Goal: Check status: Check status

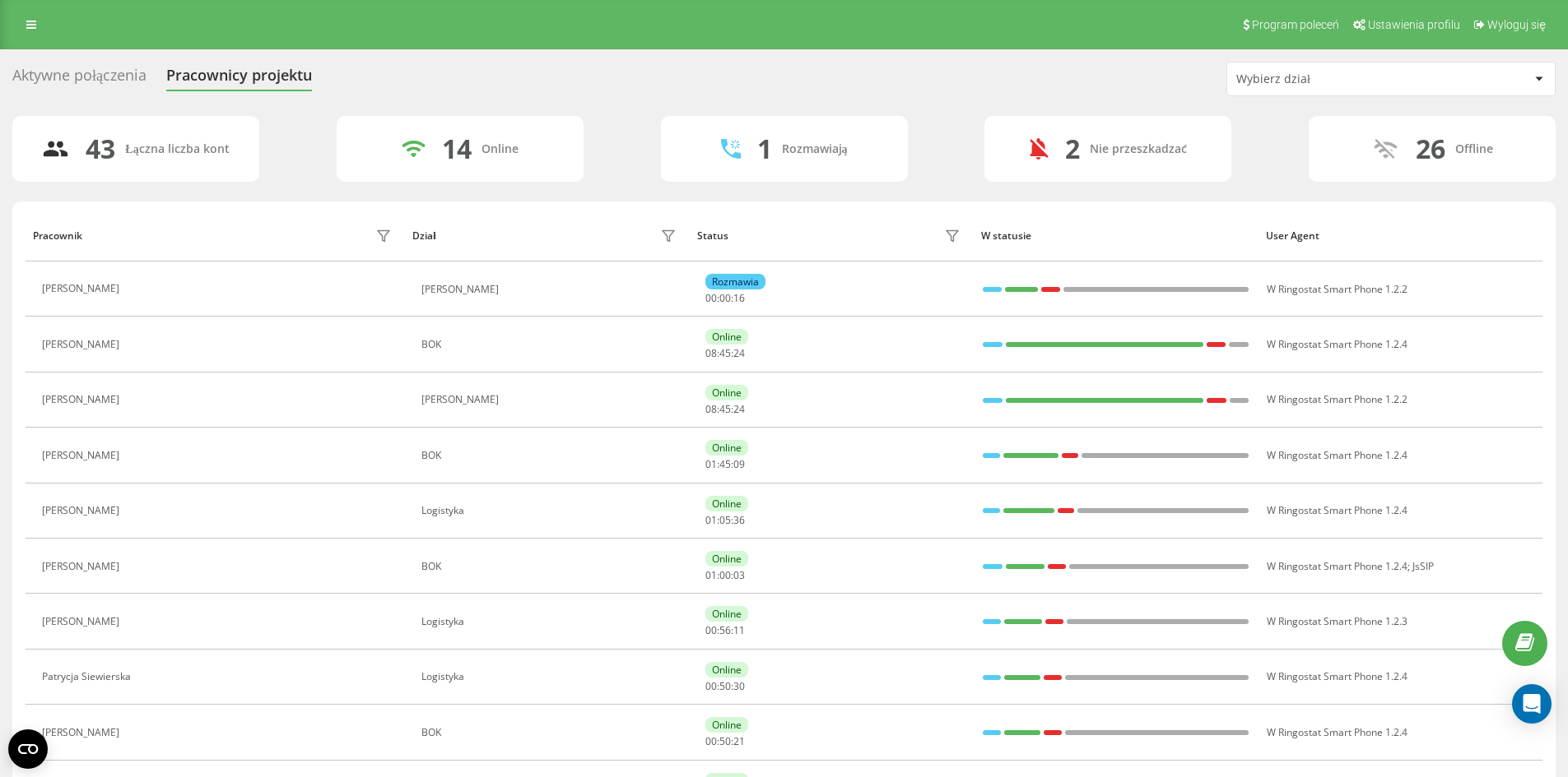
click at [57, 84] on div "Aktywne połączenia" at bounding box center [79, 79] width 134 height 25
drag, startPoint x: 39, startPoint y: 24, endPoint x: 47, endPoint y: 46, distance: 23.4
click at [37, 24] on link at bounding box center [32, 25] width 30 height 23
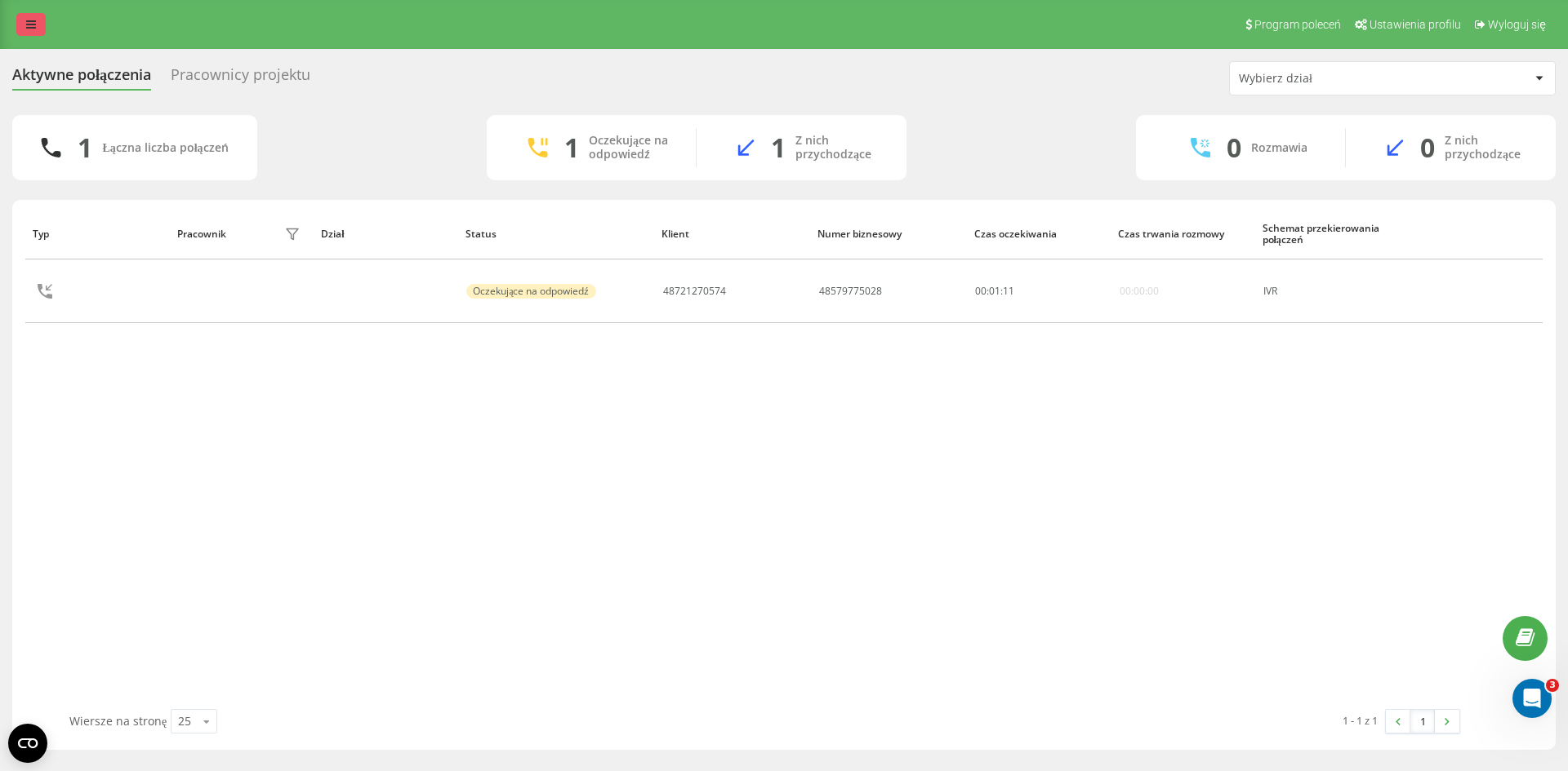
click at [24, 26] on link at bounding box center [31, 24] width 30 height 23
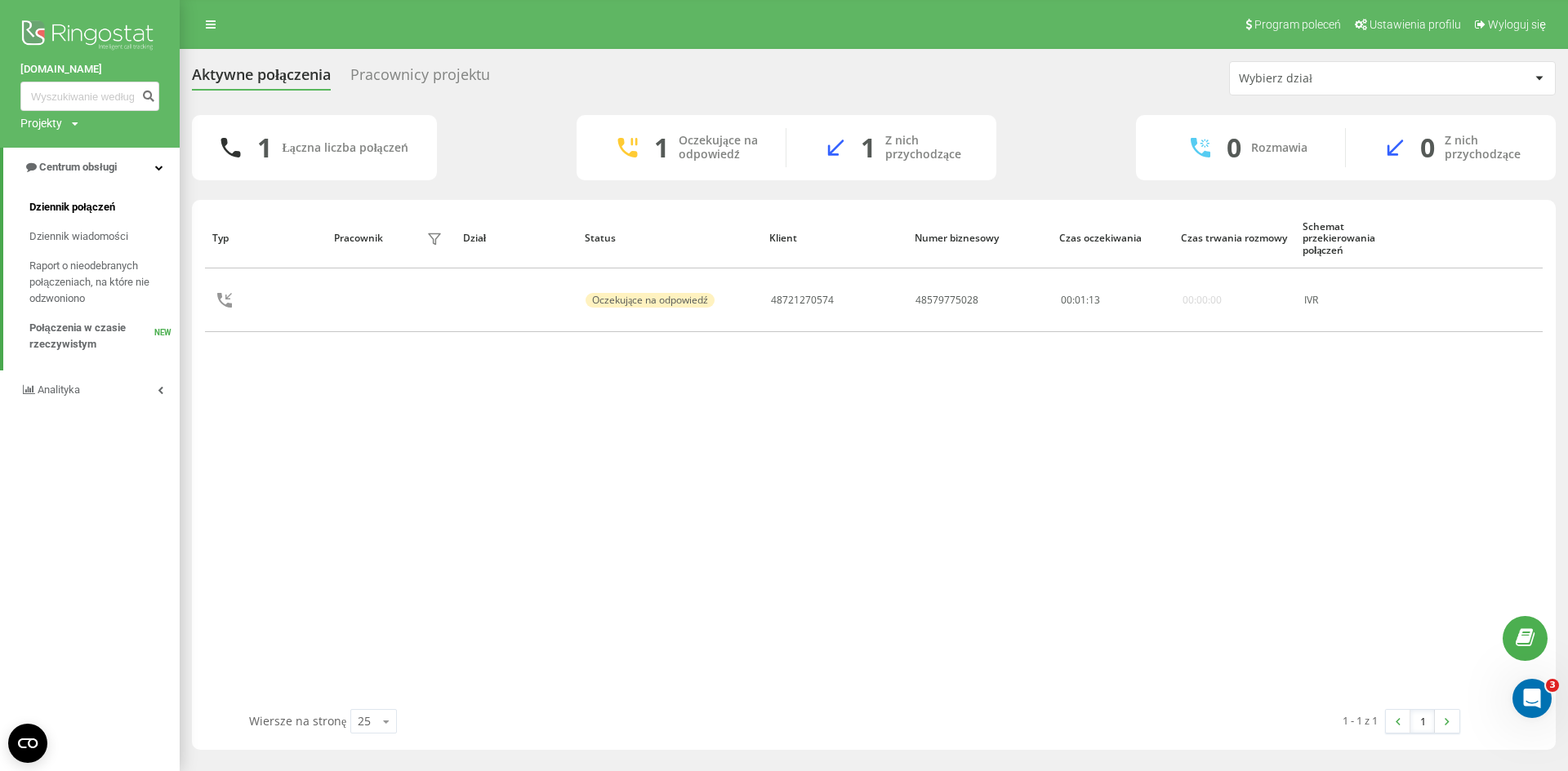
click at [102, 215] on span "Dziennik połączeń" at bounding box center [72, 207] width 85 height 17
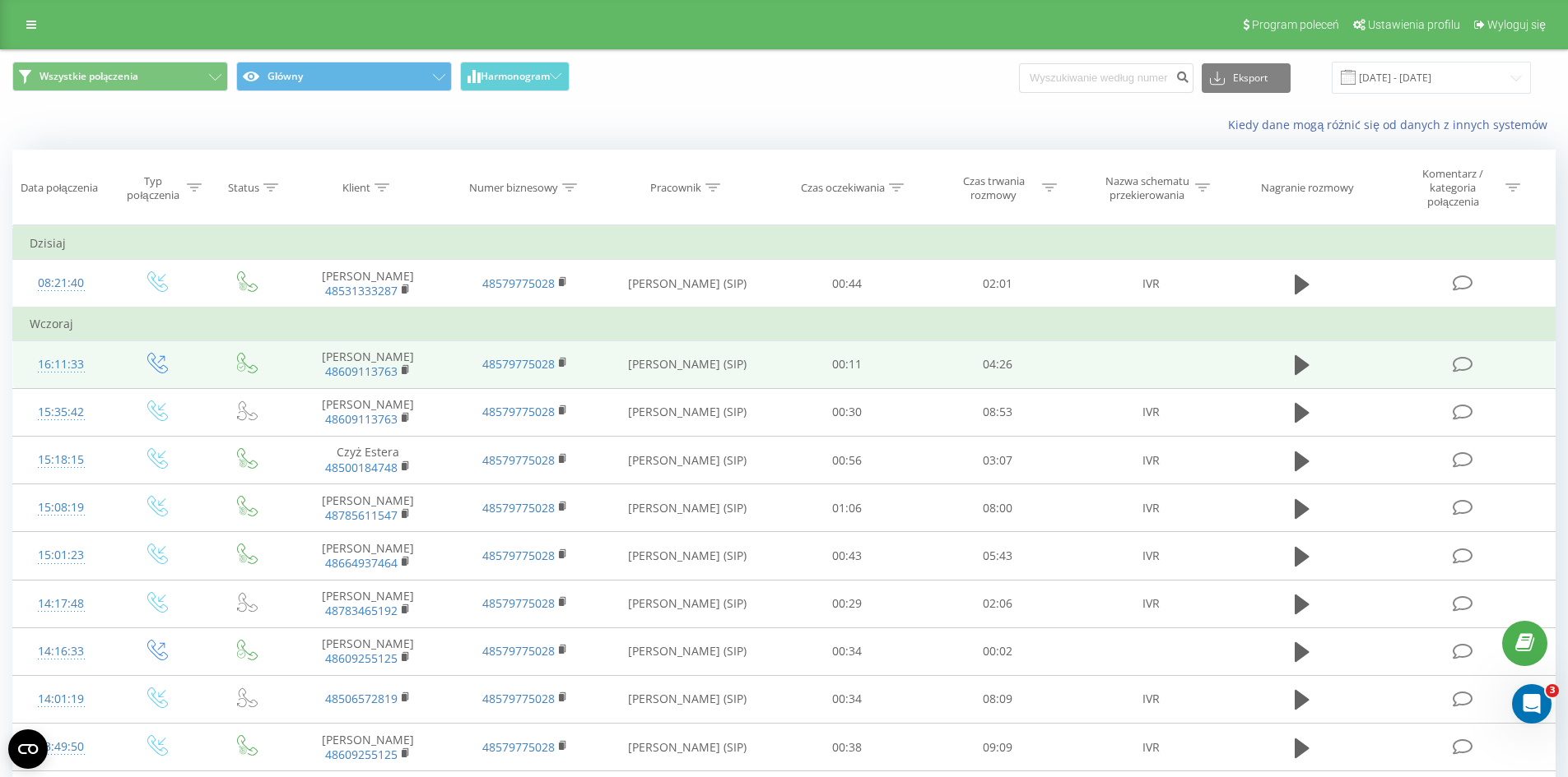
scroll to position [82, 0]
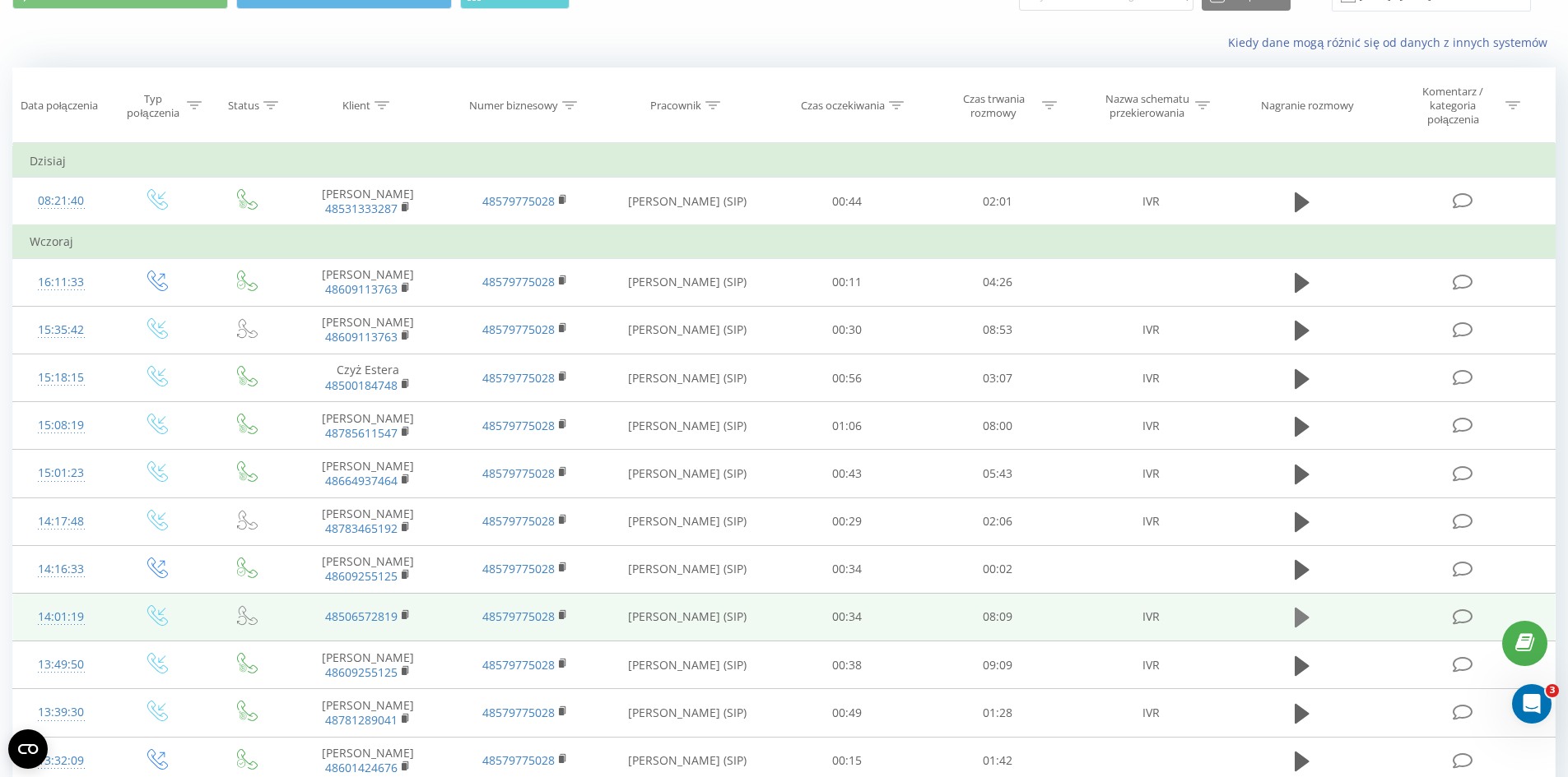
click at [1306, 621] on icon at bounding box center [1301, 617] width 15 height 23
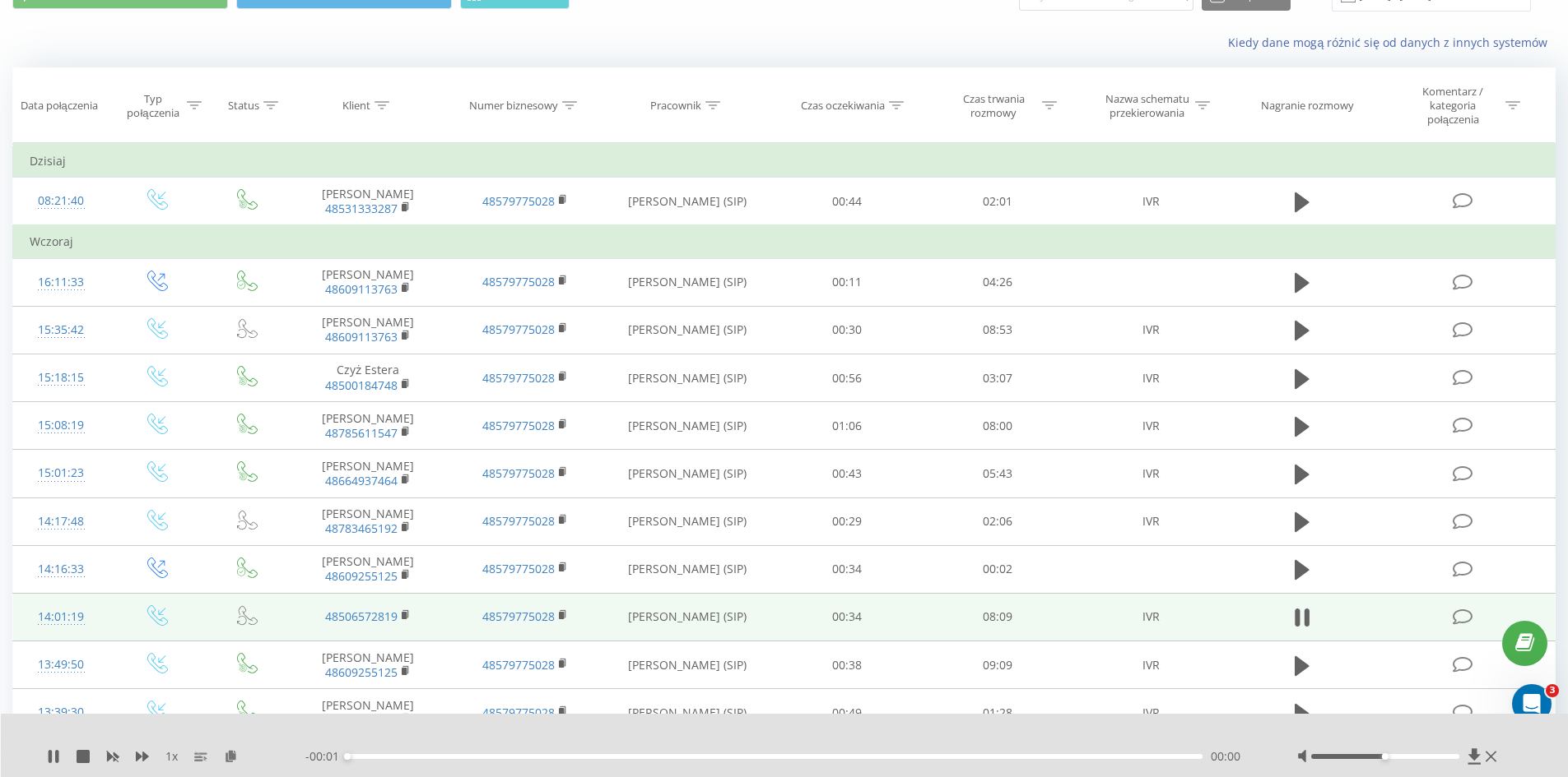
click at [562, 758] on div "00:00" at bounding box center [775, 757] width 856 height 5
click at [584, 756] on div "02:15" at bounding box center [775, 757] width 856 height 5
click at [505, 749] on div "- 05:53 02:15 02:15" at bounding box center [780, 756] width 950 height 17
click at [517, 753] on div "- 05:53 02:16 02:16" at bounding box center [780, 756] width 950 height 17
click at [519, 759] on div "- 05:52 02:16 02:16" at bounding box center [780, 756] width 950 height 17
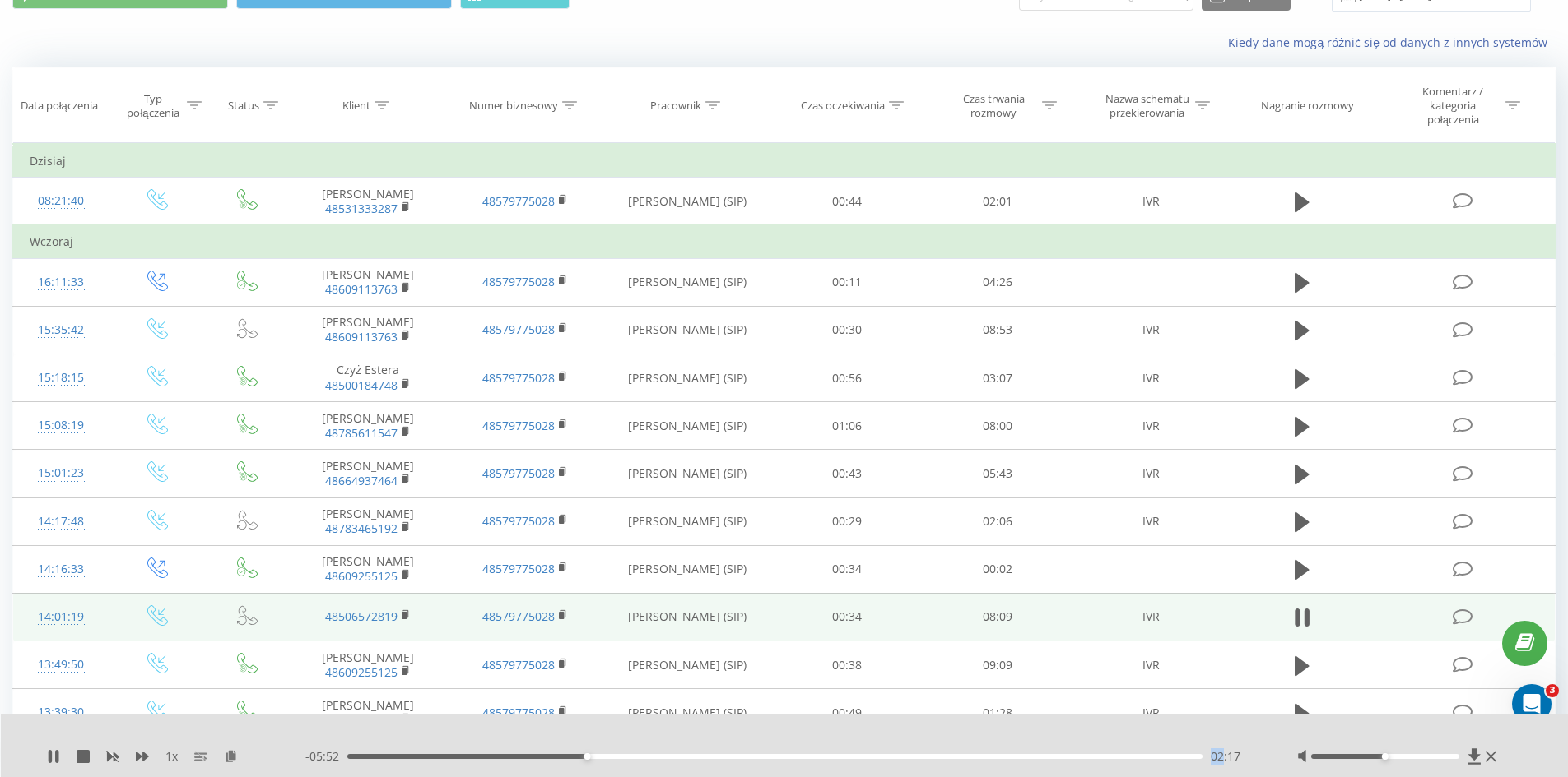
click at [519, 759] on div "- 05:52 02:17 02:17" at bounding box center [780, 756] width 950 height 17
click at [521, 754] on div "02:17" at bounding box center [775, 757] width 856 height 5
click at [623, 757] on div "01:40" at bounding box center [775, 757] width 856 height 5
click at [680, 759] on div "- 05:30 02:38 02:38" at bounding box center [780, 756] width 950 height 17
click at [680, 760] on div "- 05:30 02:39 02:39" at bounding box center [780, 756] width 950 height 17
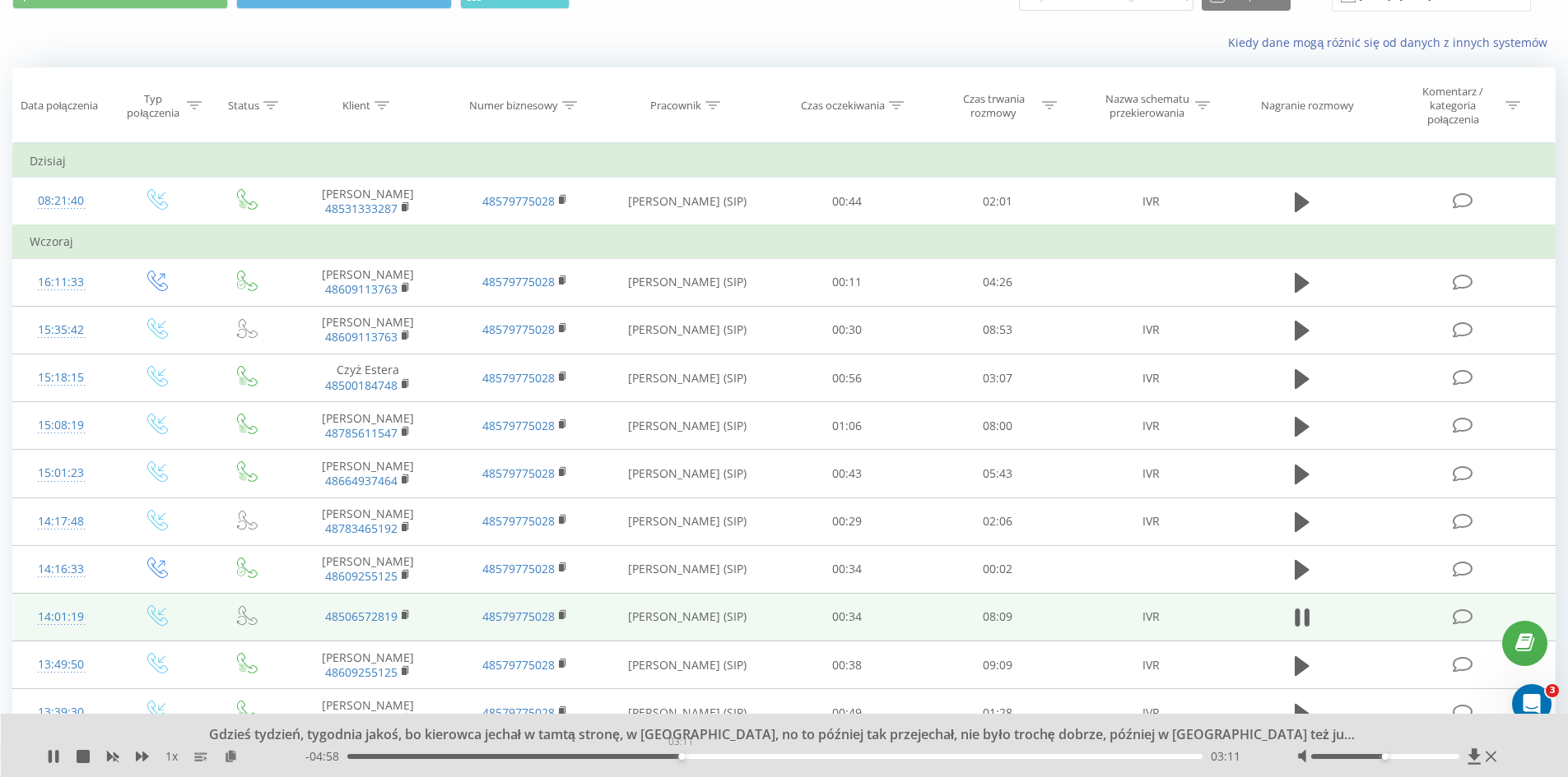
click at [681, 754] on div "03:11" at bounding box center [775, 757] width 856 height 5
click at [693, 755] on div "03:11" at bounding box center [775, 757] width 856 height 5
click at [712, 758] on div "03:18" at bounding box center [775, 757] width 856 height 5
click at [763, 761] on div "- 04:40 03:29 03:29" at bounding box center [780, 756] width 950 height 17
click at [766, 753] on div "- 04:39 03:30 03:30" at bounding box center [780, 756] width 950 height 17
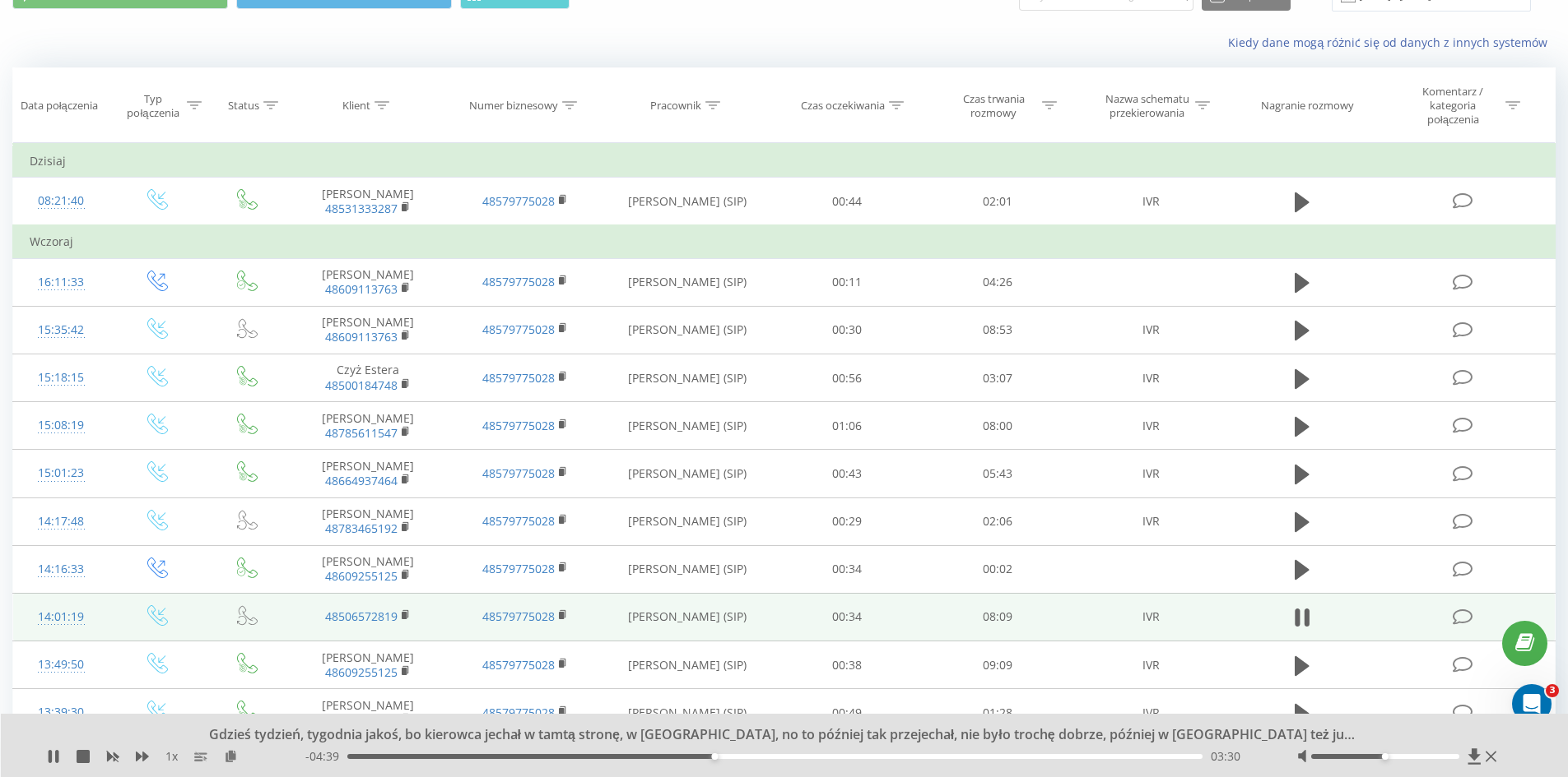
click at [813, 758] on div "03:30" at bounding box center [775, 757] width 856 height 5
click at [847, 759] on div "04:46" at bounding box center [775, 757] width 856 height 5
click at [74, 755] on div "1 x" at bounding box center [175, 756] width 258 height 17
click at [82, 758] on icon at bounding box center [82, 756] width 13 height 13
